Goal: Transaction & Acquisition: Purchase product/service

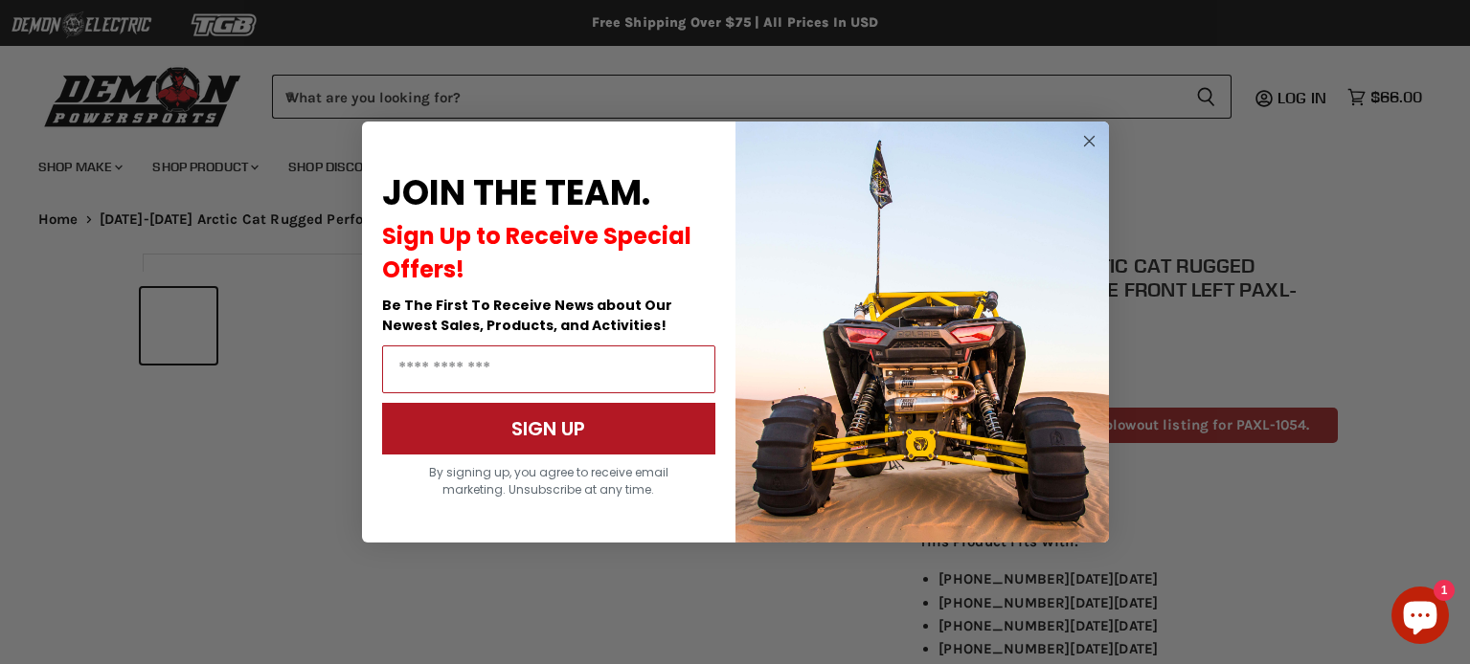
scroll to position [664, 0]
